Goal: Information Seeking & Learning: Compare options

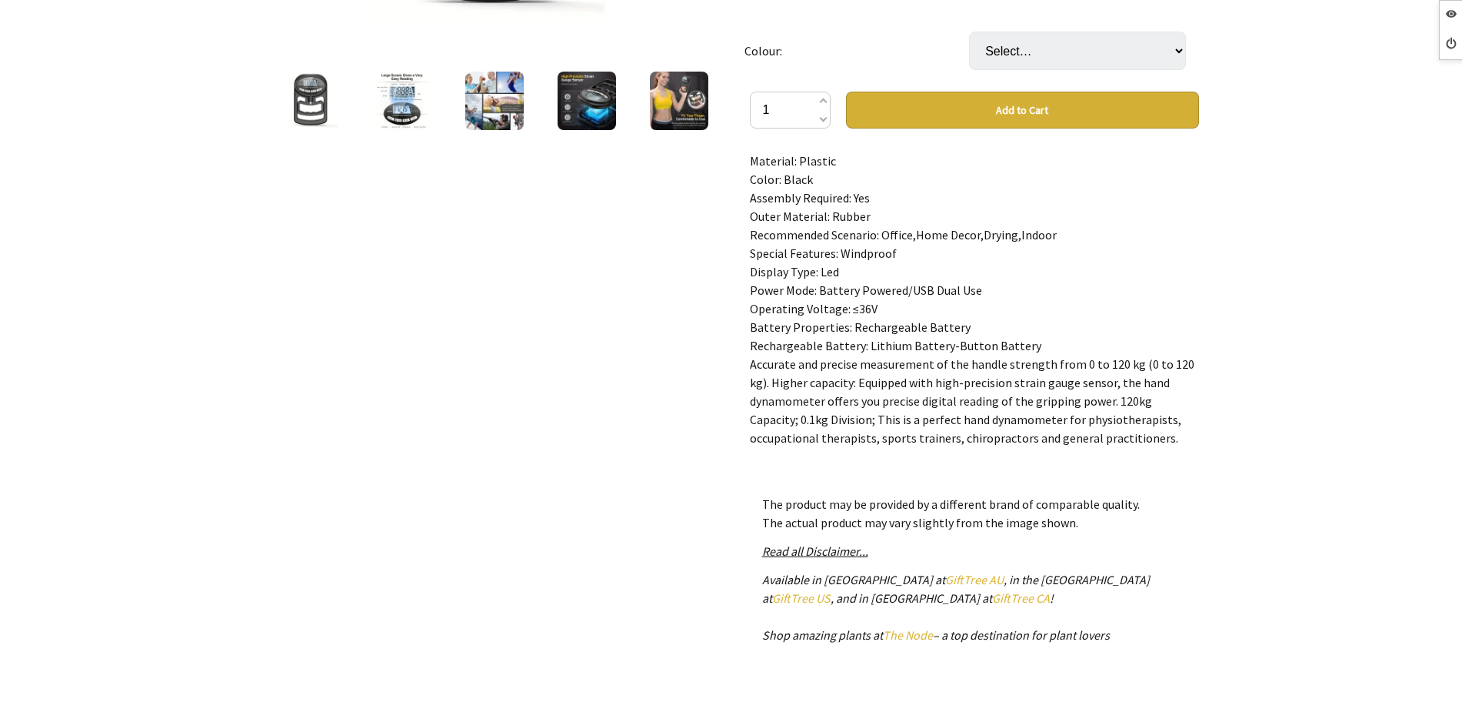
scroll to position [192, 0]
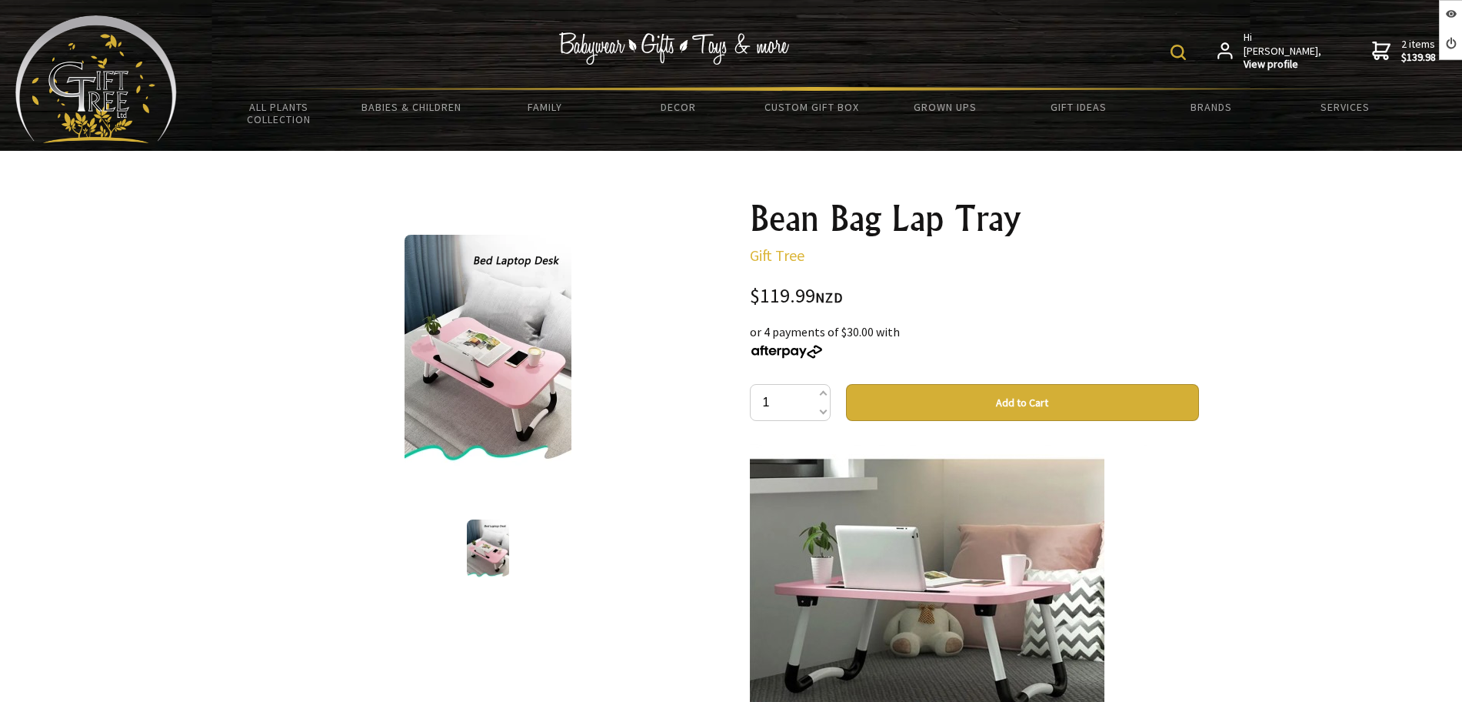
scroll to position [2212, 0]
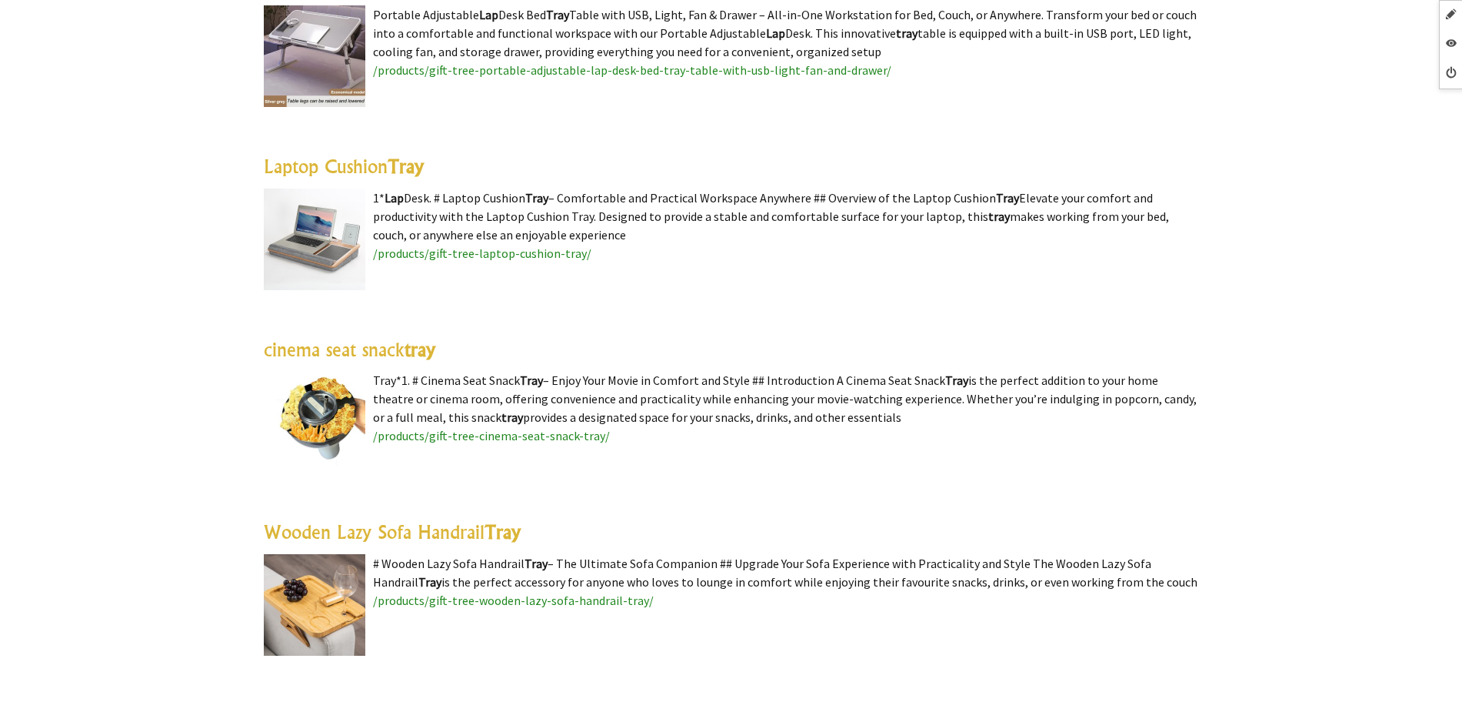
scroll to position [2116, 0]
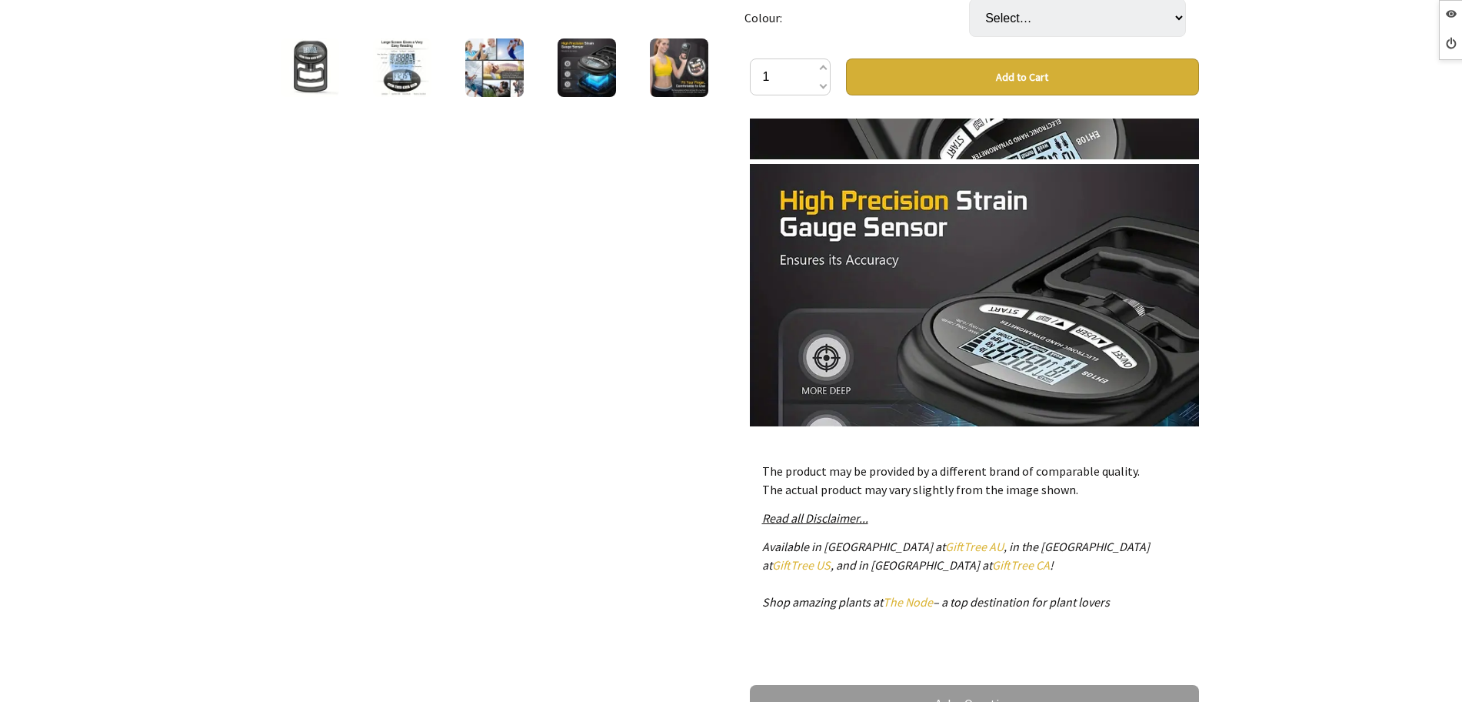
scroll to position [1346, 0]
